Goal: Find specific page/section: Find specific page/section

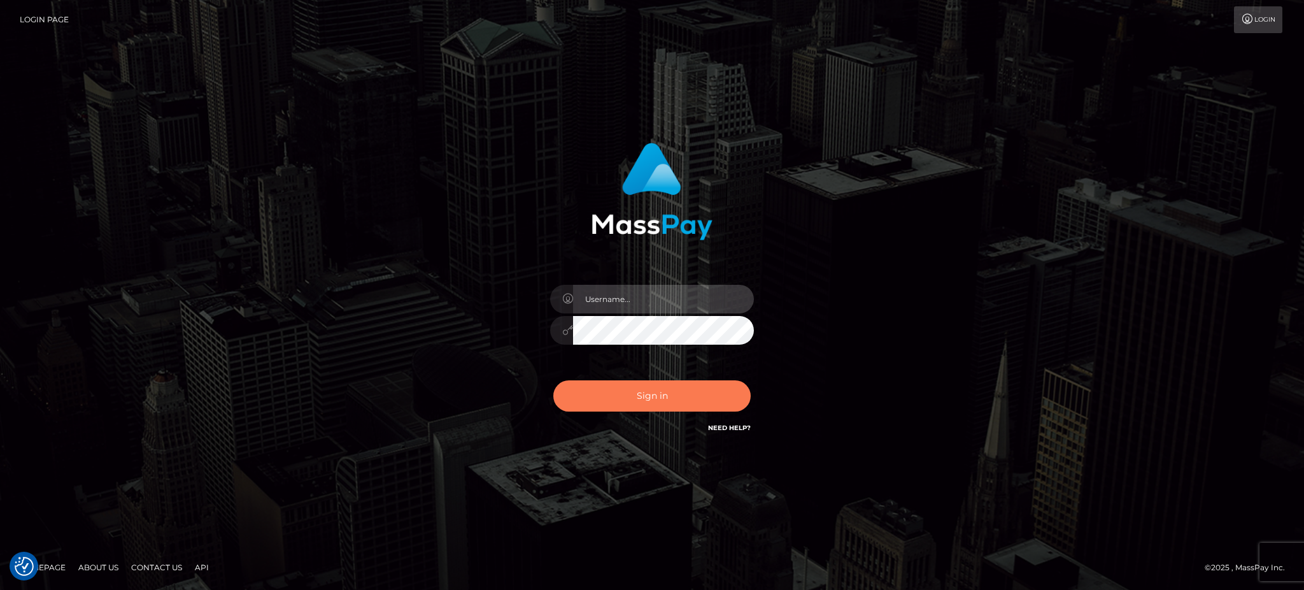
type input "Jiecel"
click at [656, 408] on button "Sign in" at bounding box center [651, 395] width 197 height 31
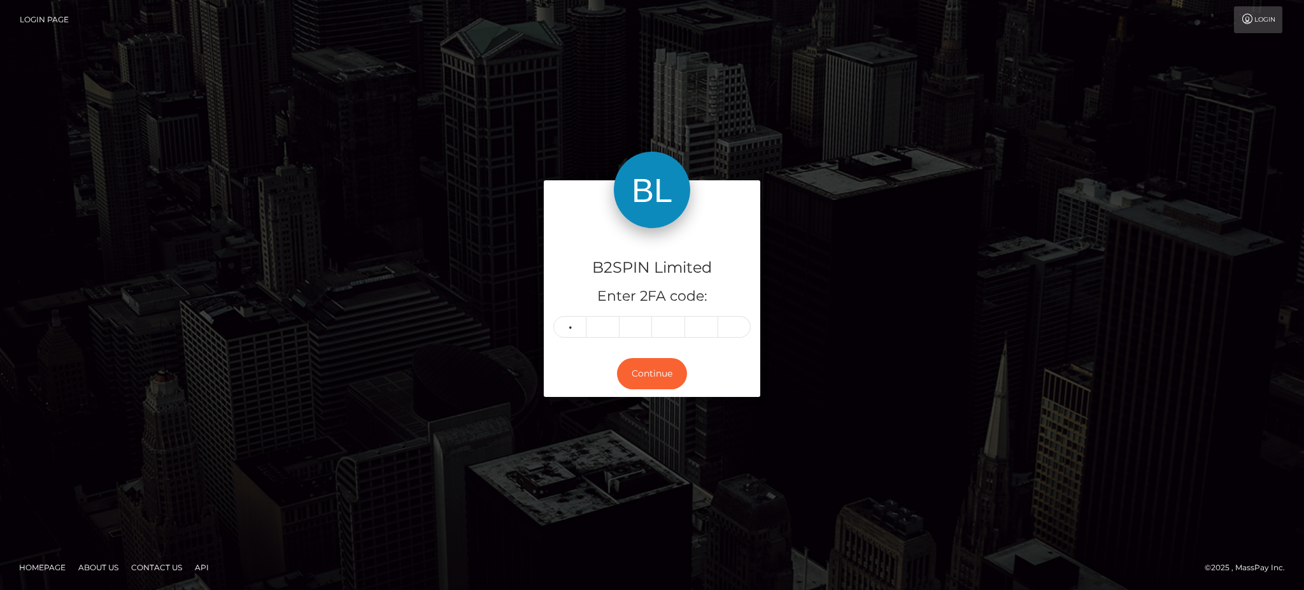
type input "6"
type input "1"
type input "4"
type input "1"
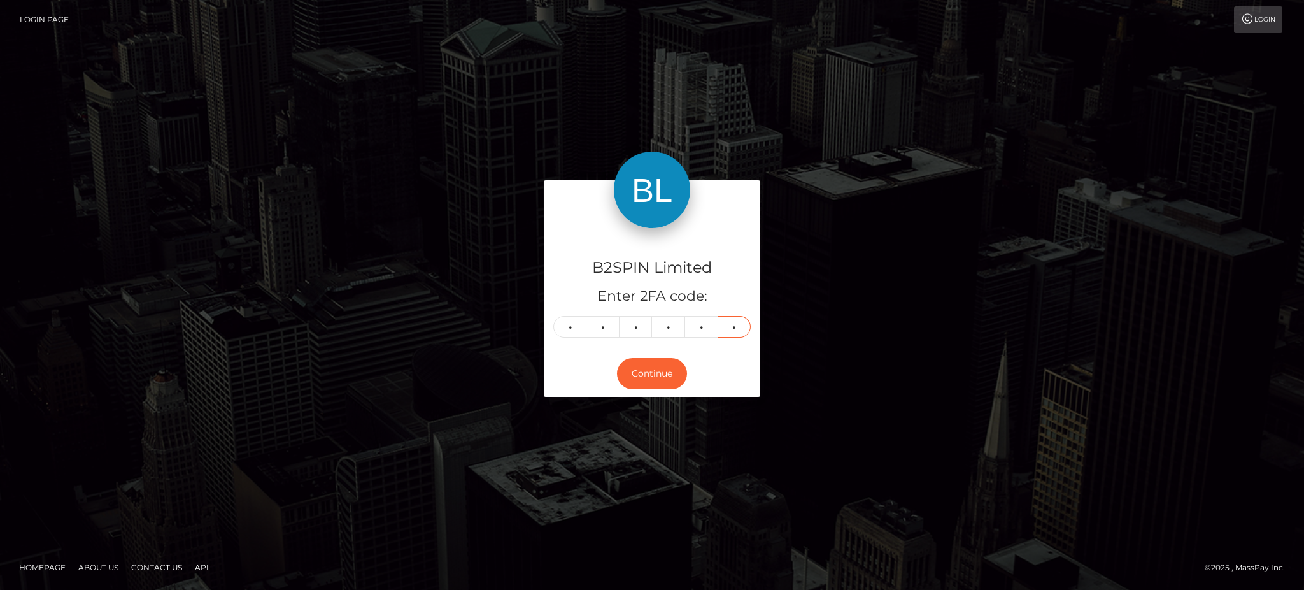
type input "1"
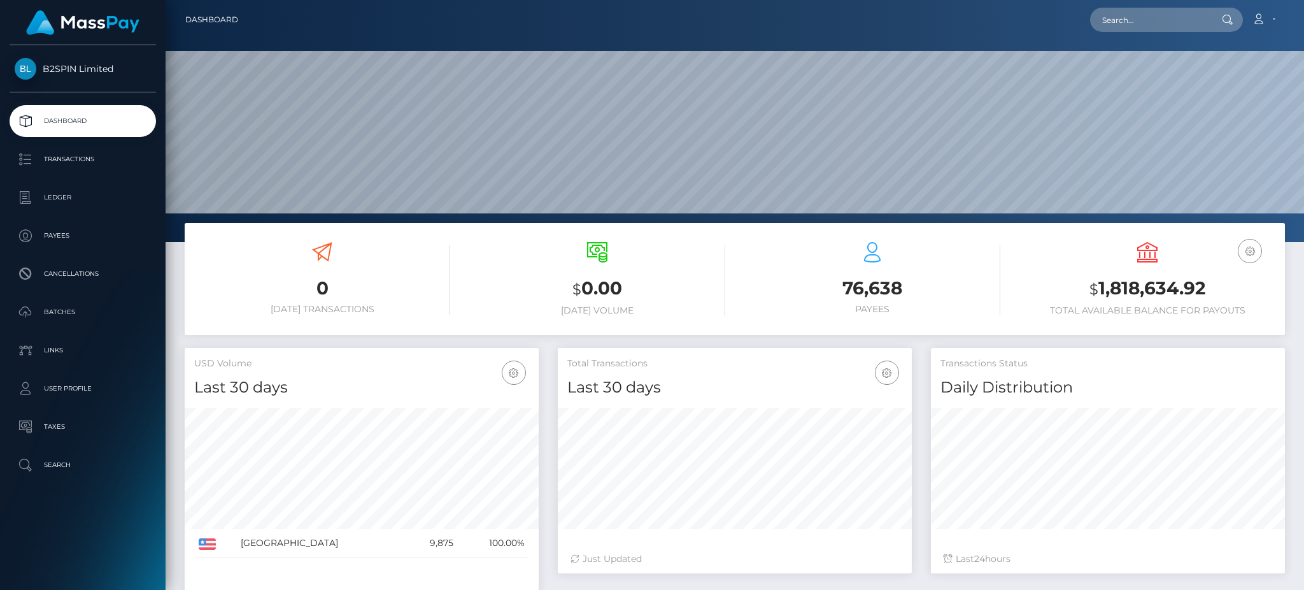
scroll to position [226, 353]
click at [1150, 17] on input "text" at bounding box center [1150, 20] width 120 height 24
paste input "3247765"
click at [1170, 23] on input "3247765" at bounding box center [1150, 20] width 120 height 24
drag, startPoint x: 1170, startPoint y: 23, endPoint x: 1089, endPoint y: 22, distance: 80.9
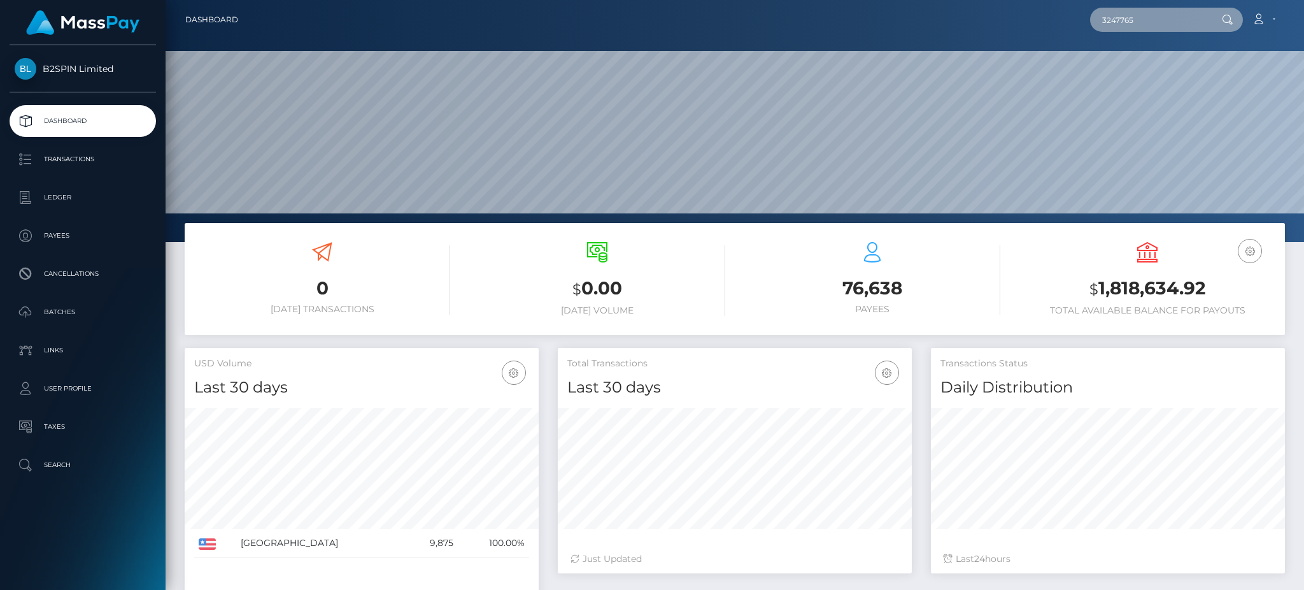
click at [1089, 22] on div "3247765 Loading... Loading... Account Edit Profile Logout" at bounding box center [766, 19] width 1036 height 27
paste input "9382406"
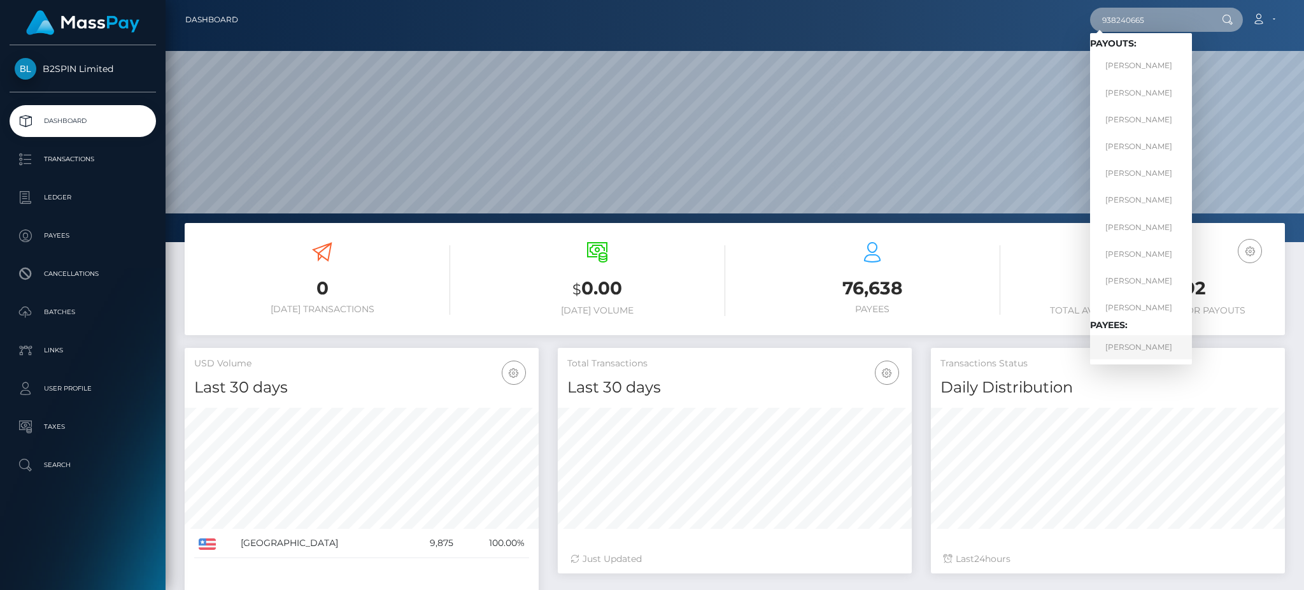
type input "938240665"
click at [1123, 346] on link "Melissa Crump" at bounding box center [1141, 347] width 102 height 24
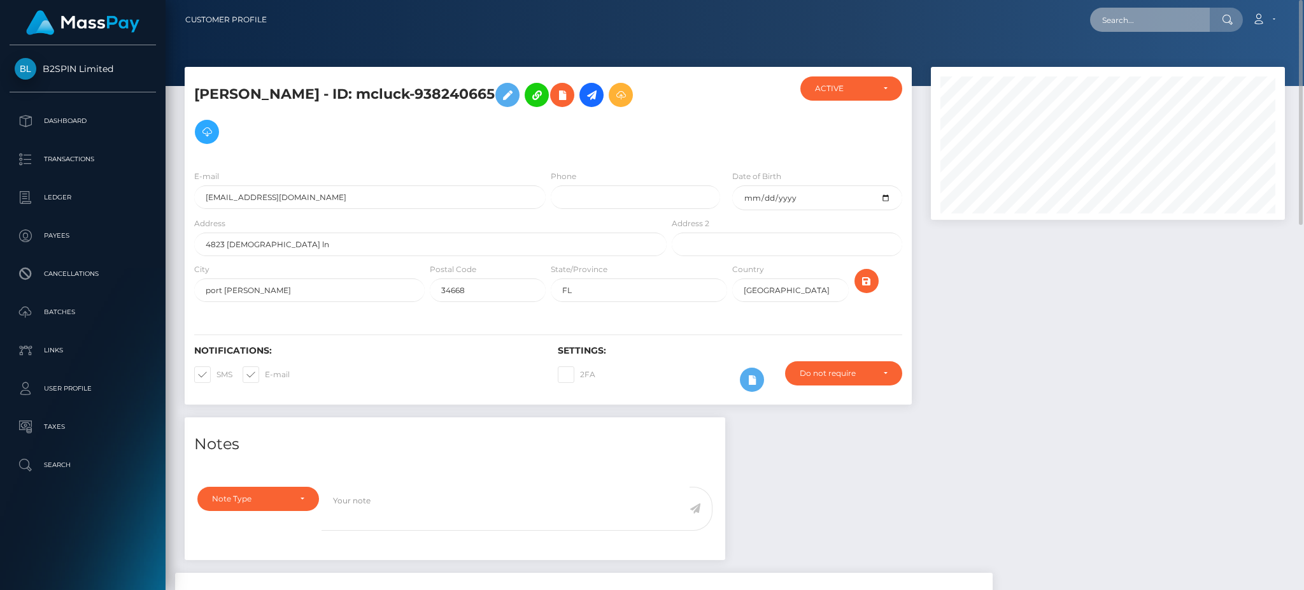
click at [1157, 29] on input "text" at bounding box center [1150, 20] width 120 height 24
paste input "3247765"
drag, startPoint x: 1171, startPoint y: 16, endPoint x: 1027, endPoint y: 16, distance: 143.9
click at [1027, 16] on div "3247765 Loading... Loading... Account Edit Profile Logout" at bounding box center [781, 19] width 1008 height 27
paste input "9382406"
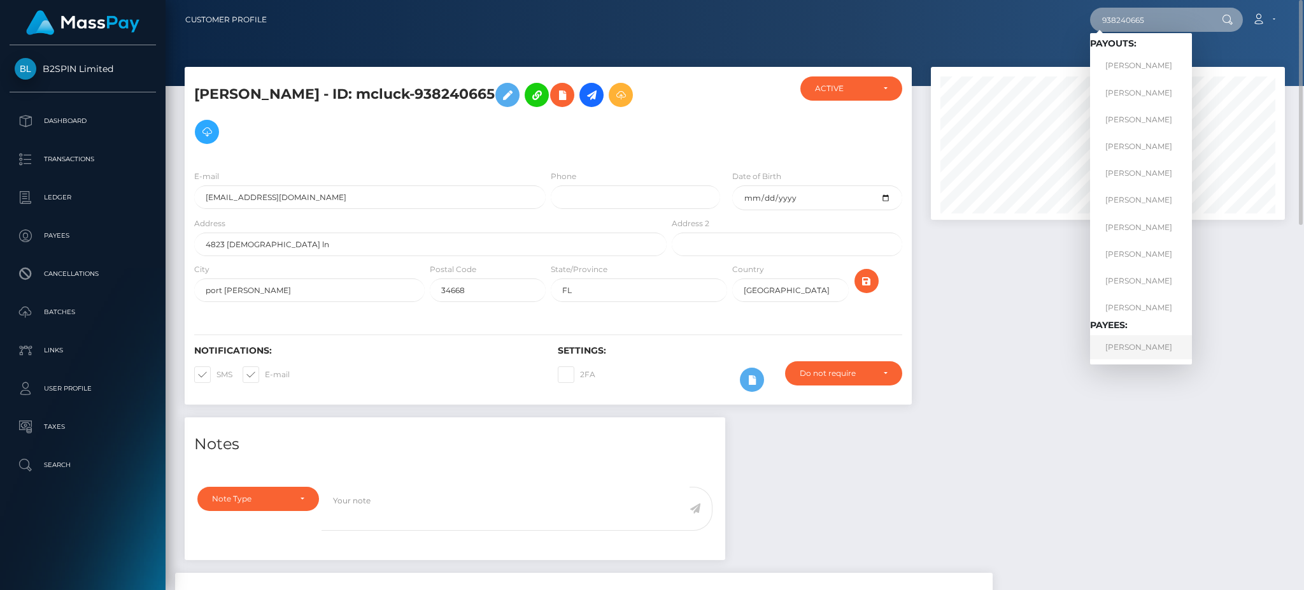
type input "938240665"
click at [1133, 356] on link "Melissa Crump" at bounding box center [1141, 347] width 102 height 24
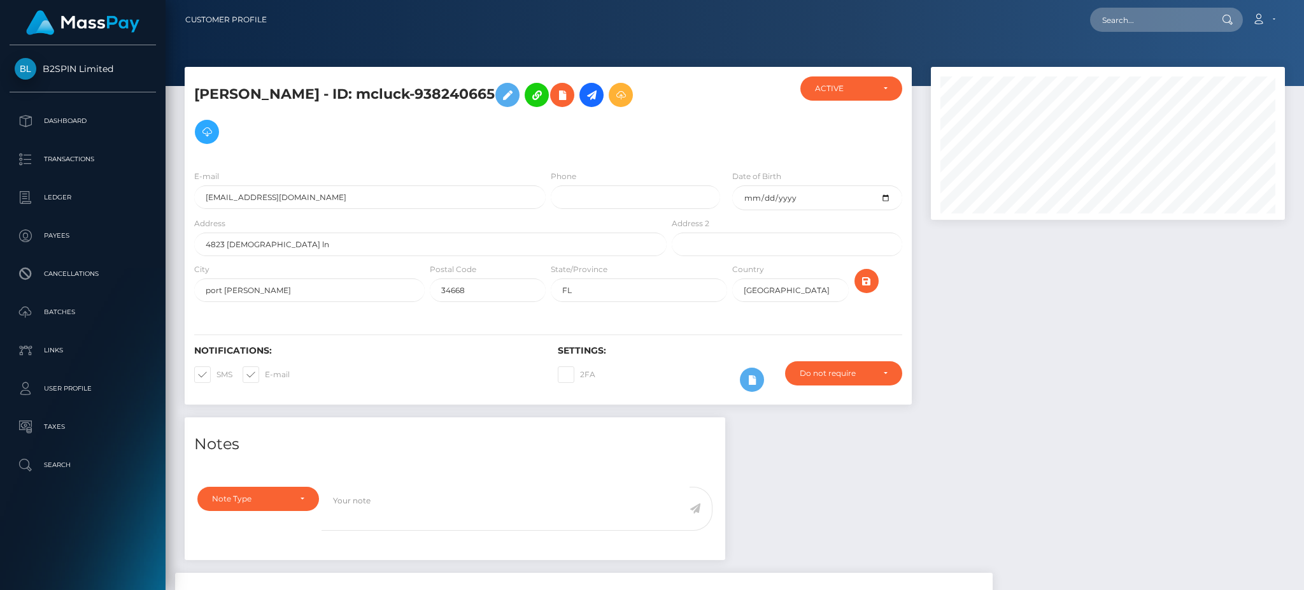
scroll to position [153, 353]
click at [1144, 345] on div at bounding box center [1108, 242] width 373 height 350
